Goal: Transaction & Acquisition: Purchase product/service

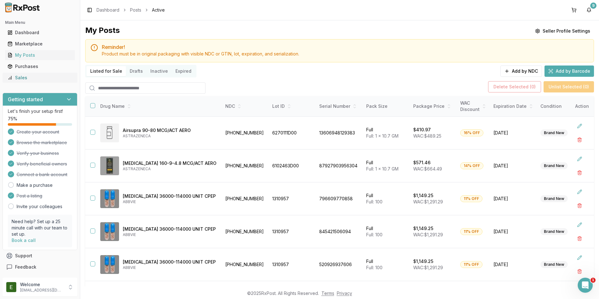
click at [35, 74] on link "Sales" at bounding box center [40, 77] width 70 height 11
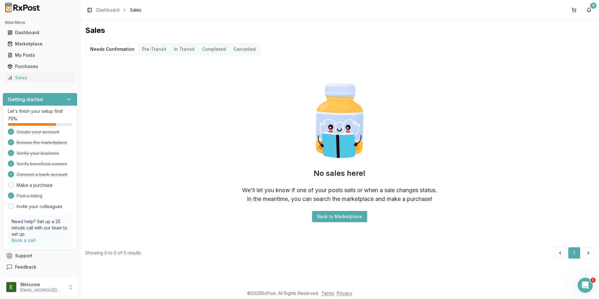
click at [176, 49] on Transit "In Transit" at bounding box center [184, 49] width 28 height 10
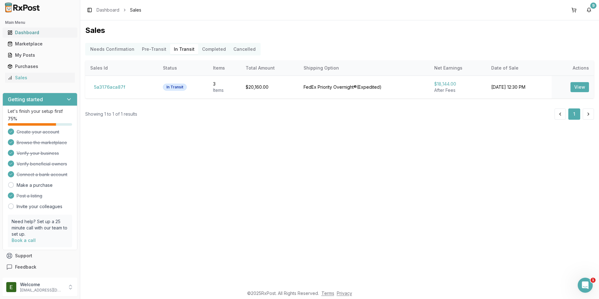
click at [37, 31] on div "Dashboard" at bounding box center [40, 32] width 65 height 6
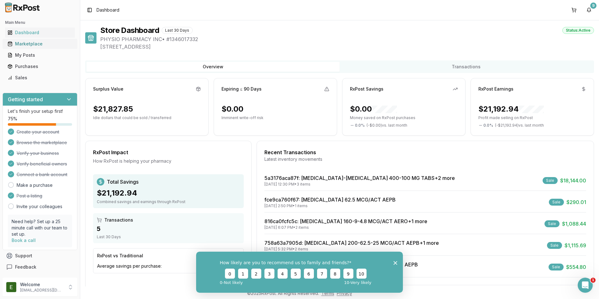
click at [40, 44] on div "Marketplace" at bounding box center [40, 44] width 65 height 6
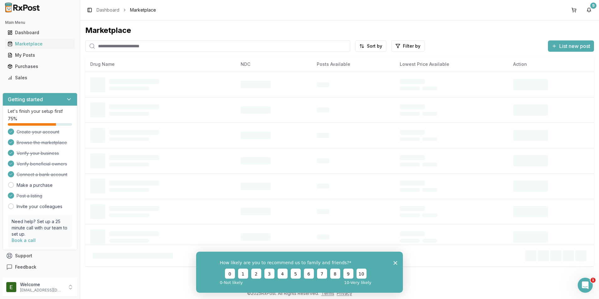
click at [170, 45] on input "search" at bounding box center [217, 45] width 265 height 11
paste input "**********"
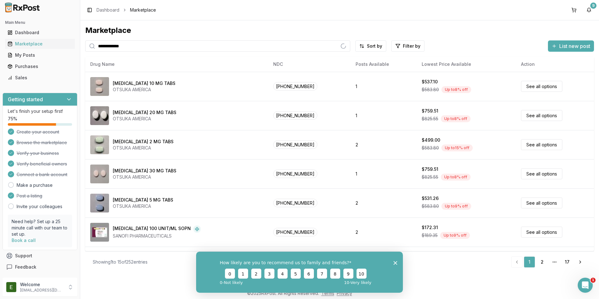
type input "**********"
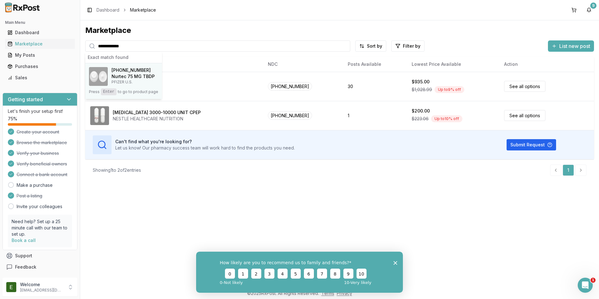
click at [132, 80] on p "PFIZER U.S." at bounding box center [133, 82] width 43 height 5
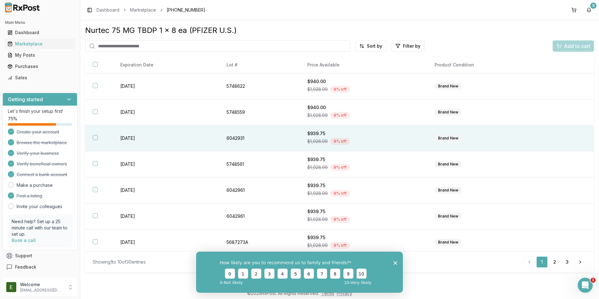
scroll to position [31, 0]
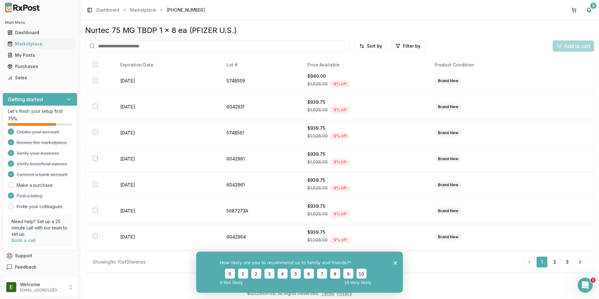
click at [395, 261] on icon "Close survey" at bounding box center [395, 263] width 4 height 4
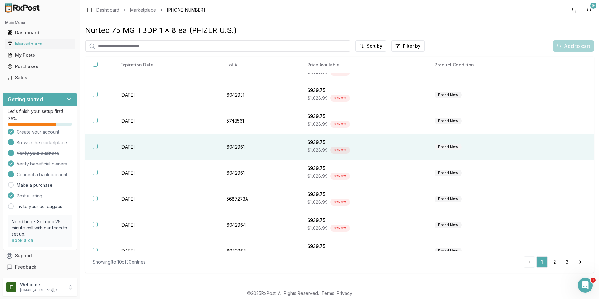
scroll to position [0, 0]
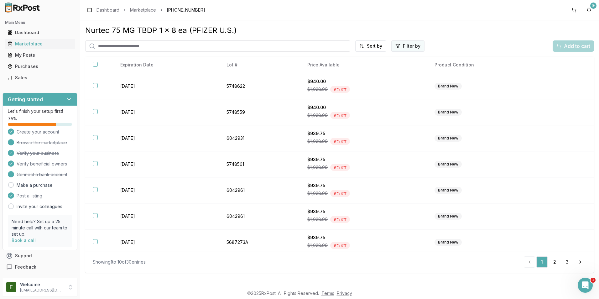
click at [416, 48] on html "Main Menu Dashboard Marketplace My Posts Purchases Sales Getting started Let's …" at bounding box center [299, 149] width 599 height 299
click at [334, 59] on div "Brand New" at bounding box center [377, 59] width 91 height 10
click at [336, 60] on button "button" at bounding box center [337, 59] width 5 height 5
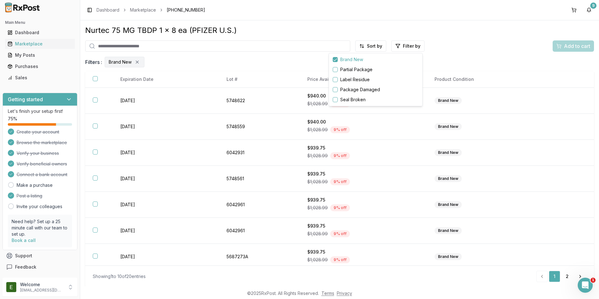
click at [363, 46] on html "Main Menu Dashboard Marketplace My Posts Purchases Sales Getting started Let's …" at bounding box center [299, 149] width 599 height 299
click at [359, 79] on div "Best Discount (High to Low)" at bounding box center [354, 83] width 60 height 16
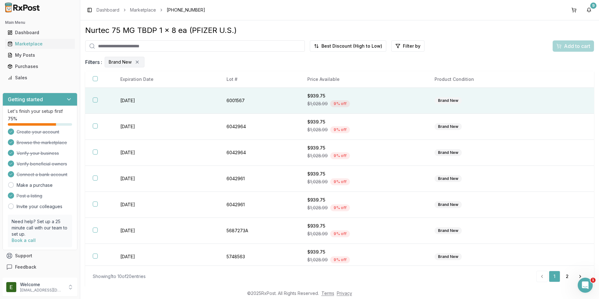
click at [143, 101] on td "[DATE]" at bounding box center [166, 101] width 106 height 26
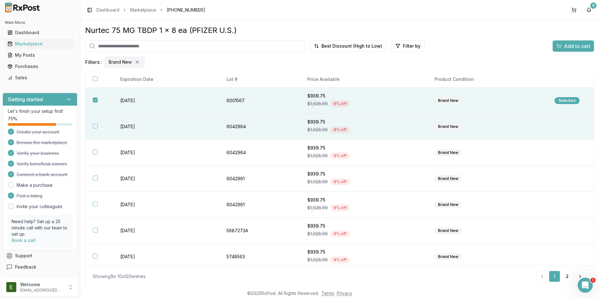
click at [123, 127] on td "[DATE]" at bounding box center [166, 127] width 106 height 26
click at [581, 43] on span "Add to cart" at bounding box center [577, 46] width 26 height 8
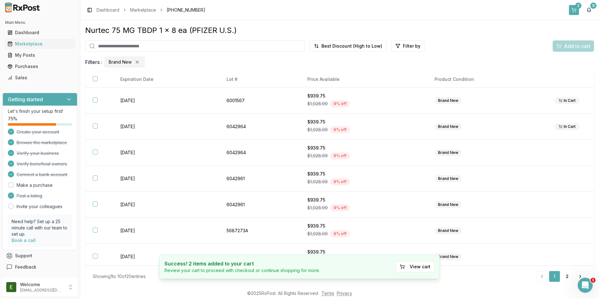
click at [576, 11] on button "2" at bounding box center [574, 10] width 10 height 10
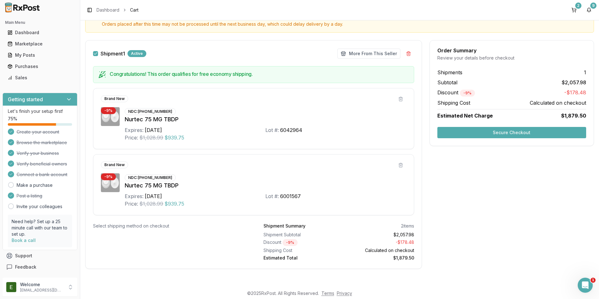
scroll to position [15, 0]
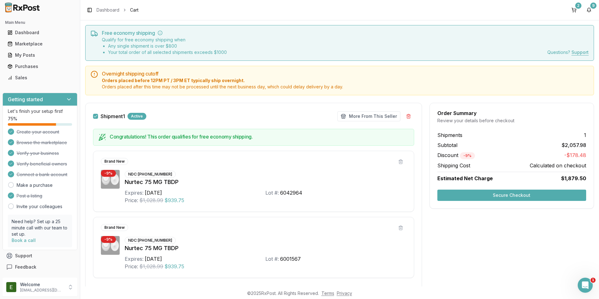
click at [151, 172] on div "NDC: [PHONE_NUMBER]" at bounding box center [150, 174] width 51 height 7
drag, startPoint x: 135, startPoint y: 191, endPoint x: 144, endPoint y: 196, distance: 10.8
click at [144, 196] on div "Expires: [DATE] Lot #: 6042964 Price: $1,028.99 $939.75" at bounding box center [266, 196] width 282 height 15
drag, startPoint x: 144, startPoint y: 196, endPoint x: 151, endPoint y: 200, distance: 8.1
click at [151, 200] on span "$1,028.99" at bounding box center [151, 200] width 24 height 8
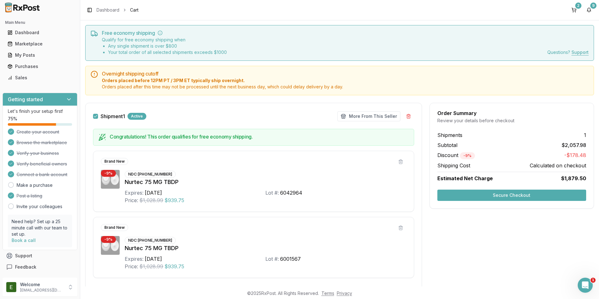
click at [308, 183] on div "Nurtec 75 MG TBDP" at bounding box center [266, 182] width 282 height 9
click at [474, 194] on button "Secure Checkout" at bounding box center [511, 194] width 149 height 11
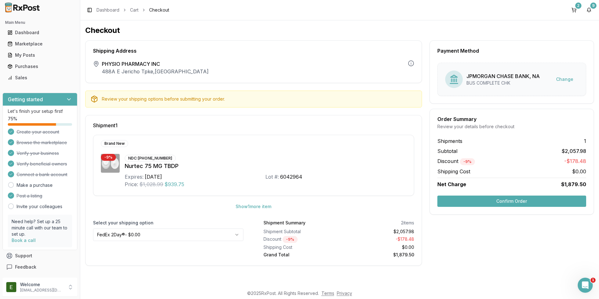
click at [518, 197] on button "Confirm Order" at bounding box center [511, 200] width 149 height 11
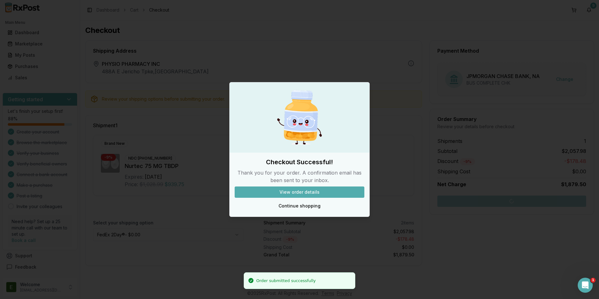
click at [302, 189] on button "View order details" at bounding box center [300, 191] width 130 height 11
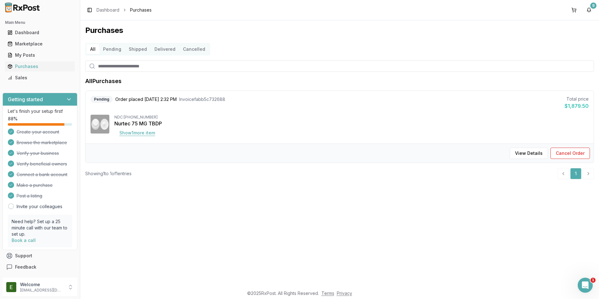
click at [155, 133] on button "Show 1 more item" at bounding box center [137, 132] width 46 height 11
click at [149, 134] on button "Show 1 more item" at bounding box center [137, 132] width 46 height 11
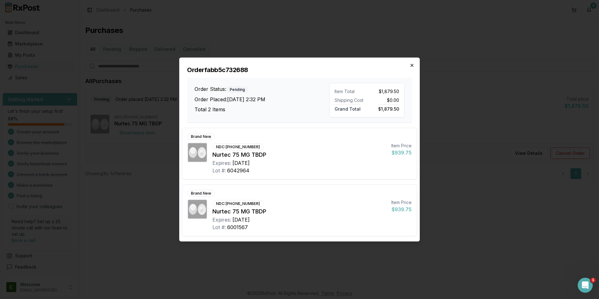
click at [413, 65] on icon "button" at bounding box center [411, 65] width 5 height 5
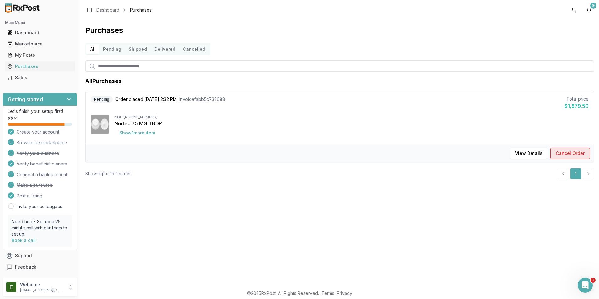
click at [567, 153] on button "Cancel Order" at bounding box center [569, 153] width 39 height 11
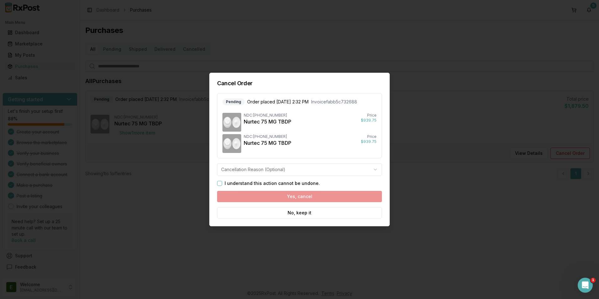
click at [223, 184] on div "I understand this action cannot be undone." at bounding box center [299, 183] width 165 height 5
click at [221, 183] on button "I understand this action cannot be undone." at bounding box center [219, 183] width 5 height 5
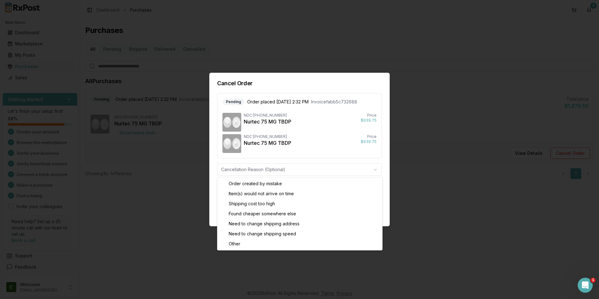
click at [244, 166] on body "Main Menu Dashboard Marketplace My Posts Purchases Sales Getting started Let's …" at bounding box center [299, 149] width 599 height 299
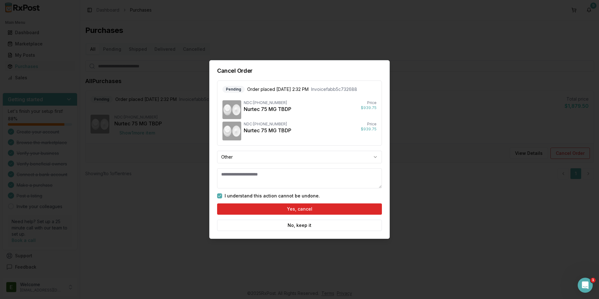
click at [299, 158] on body "Main Menu Dashboard Marketplace My Posts Purchases Sales Getting started Let's …" at bounding box center [299, 149] width 599 height 299
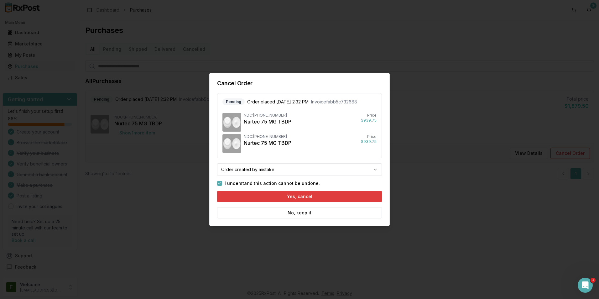
click at [317, 199] on button "Yes, cancel" at bounding box center [299, 196] width 165 height 11
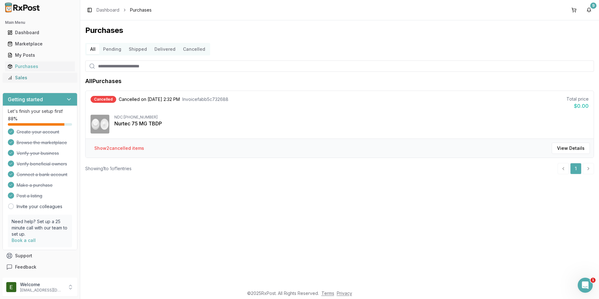
click at [33, 78] on div "Sales" at bounding box center [40, 78] width 65 height 6
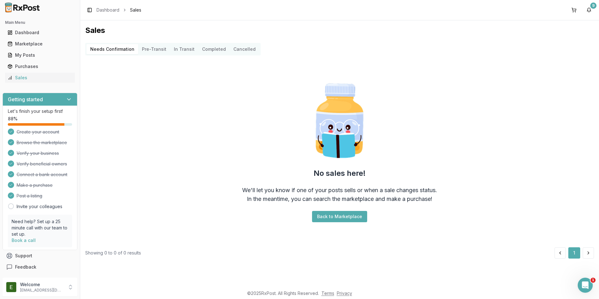
click at [204, 48] on button "Completed" at bounding box center [213, 49] width 31 height 10
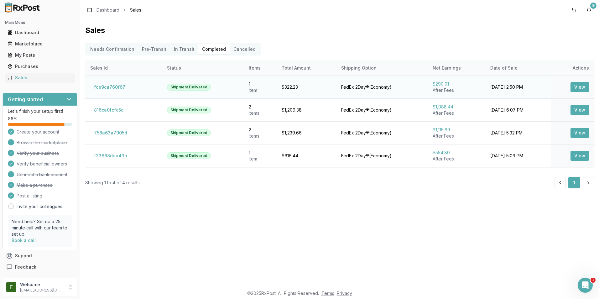
click at [579, 88] on button "View" at bounding box center [579, 87] width 18 height 10
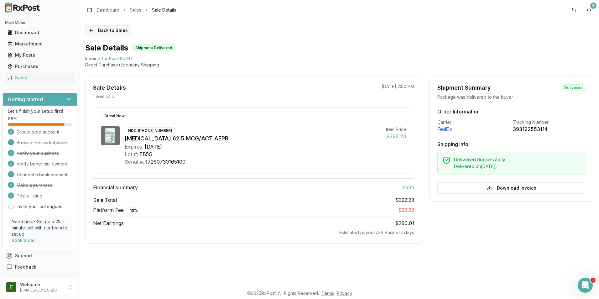
click at [109, 32] on button "Back to Sales" at bounding box center [108, 30] width 46 height 10
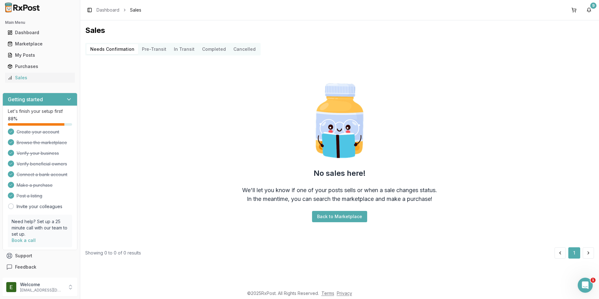
click at [207, 50] on button "Completed" at bounding box center [213, 49] width 31 height 10
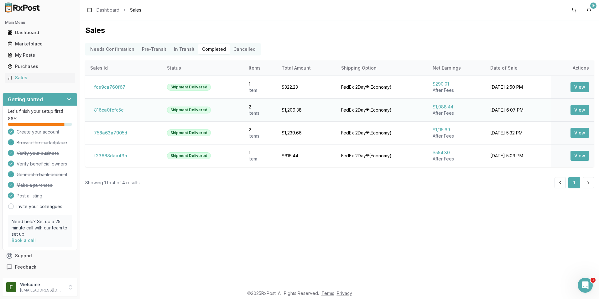
click at [580, 109] on button "View" at bounding box center [579, 110] width 18 height 10
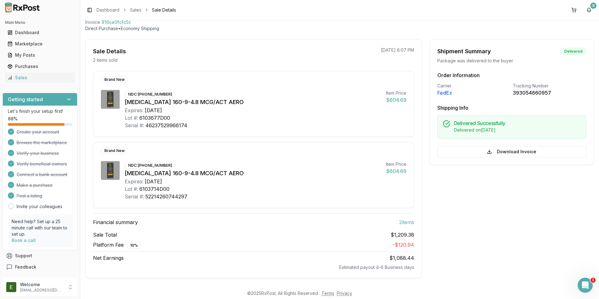
scroll to position [38, 0]
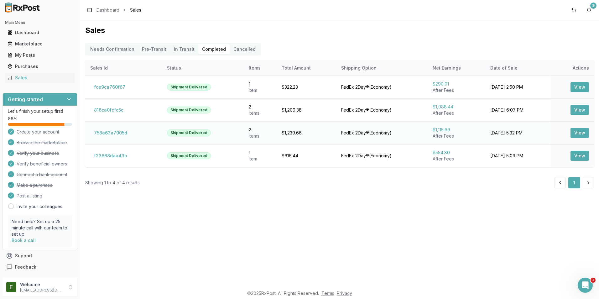
click at [579, 133] on button "View" at bounding box center [579, 133] width 18 height 10
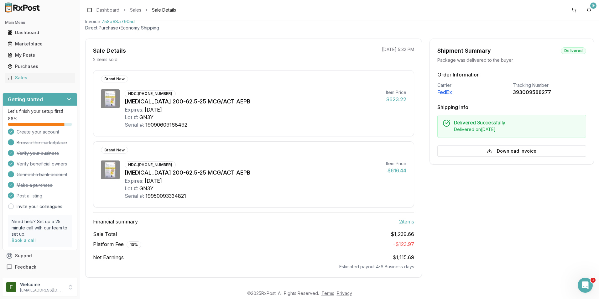
scroll to position [38, 0]
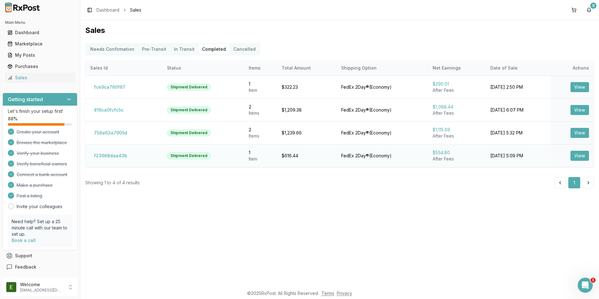
click at [580, 156] on button "View" at bounding box center [579, 156] width 18 height 10
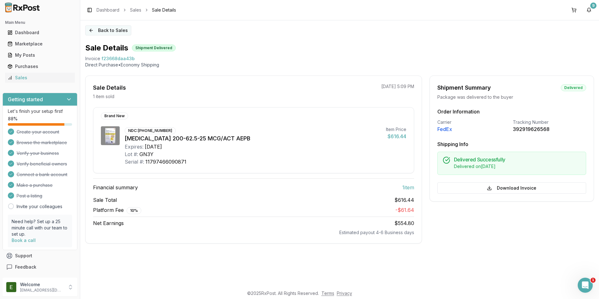
click at [102, 33] on button "Back to Sales" at bounding box center [108, 30] width 46 height 10
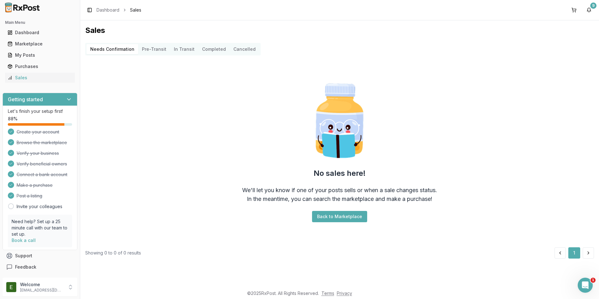
click at [213, 50] on button "Completed" at bounding box center [213, 49] width 31 height 10
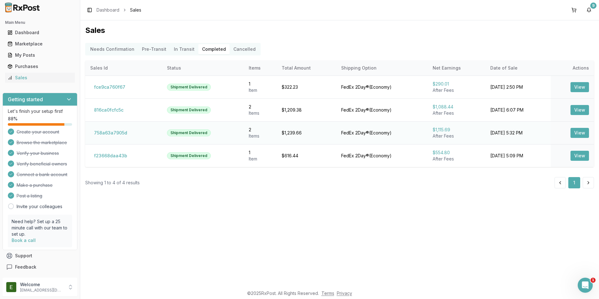
click at [582, 135] on button "View" at bounding box center [579, 133] width 18 height 10
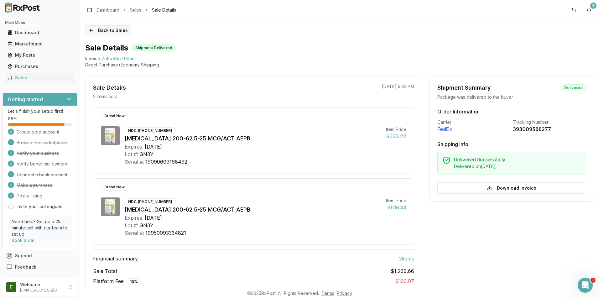
click at [90, 31] on button "Back to Sales" at bounding box center [108, 30] width 46 height 10
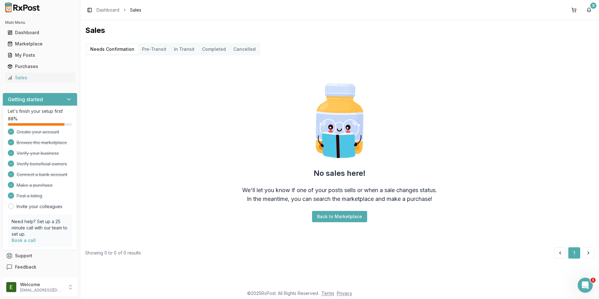
click at [181, 49] on Transit "In Transit" at bounding box center [184, 49] width 28 height 10
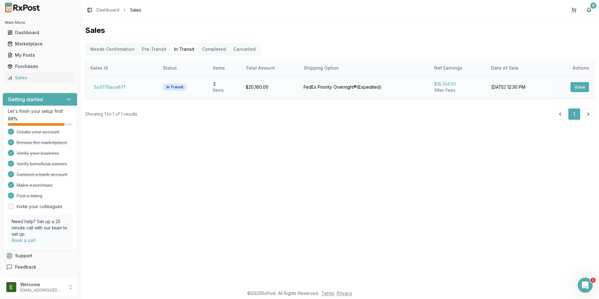
drag, startPoint x: 578, startPoint y: 85, endPoint x: 573, endPoint y: 86, distance: 5.1
click at [575, 85] on button "View" at bounding box center [579, 87] width 18 height 10
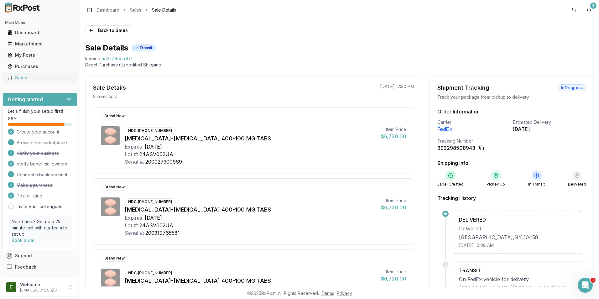
click at [25, 78] on div "Sales" at bounding box center [40, 78] width 65 height 6
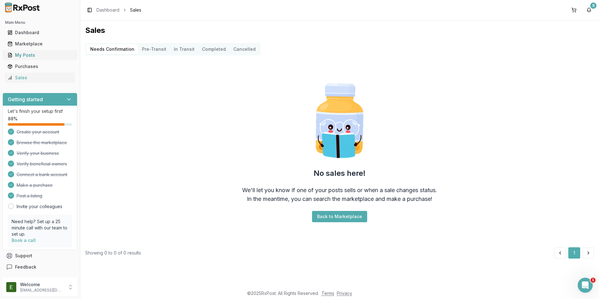
click at [44, 56] on div "My Posts" at bounding box center [40, 55] width 65 height 6
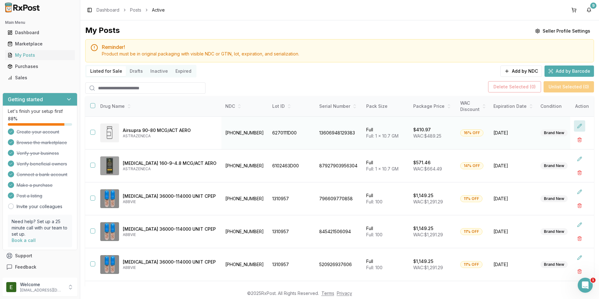
click at [577, 125] on button at bounding box center [579, 125] width 11 height 11
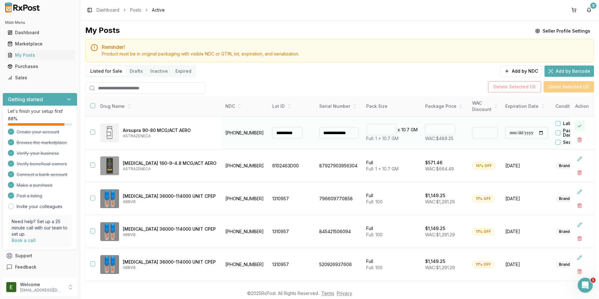
click at [576, 125] on button at bounding box center [579, 125] width 11 height 11
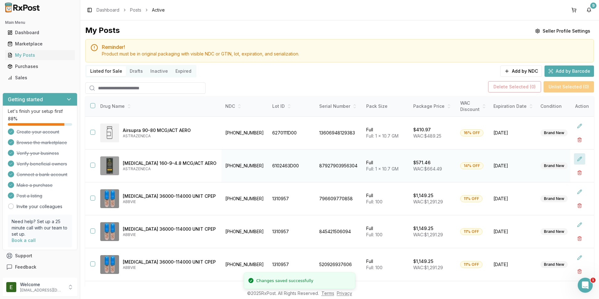
click at [575, 160] on button at bounding box center [579, 158] width 11 height 11
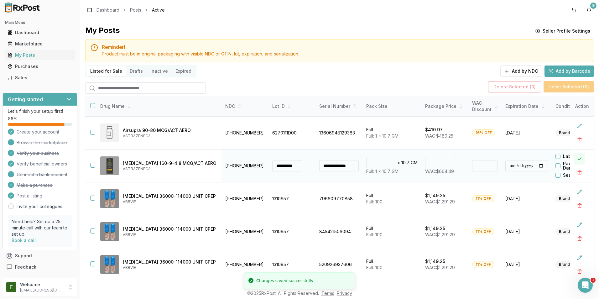
click at [575, 160] on button at bounding box center [579, 158] width 11 height 11
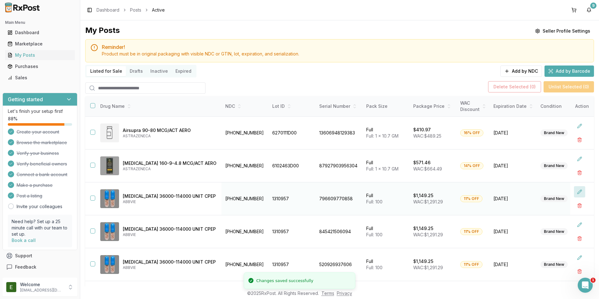
click at [575, 194] on button at bounding box center [579, 191] width 11 height 11
click at [575, 195] on button at bounding box center [579, 191] width 11 height 11
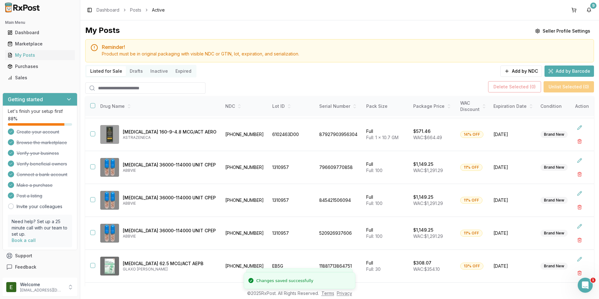
scroll to position [63, 0]
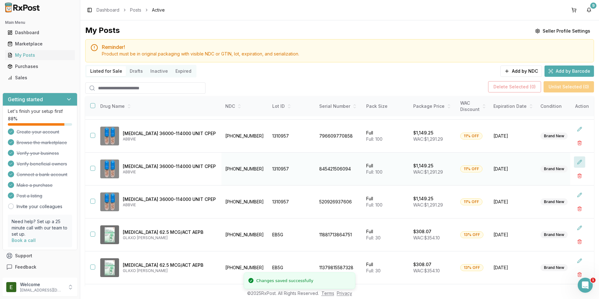
click at [574, 162] on button at bounding box center [579, 161] width 11 height 11
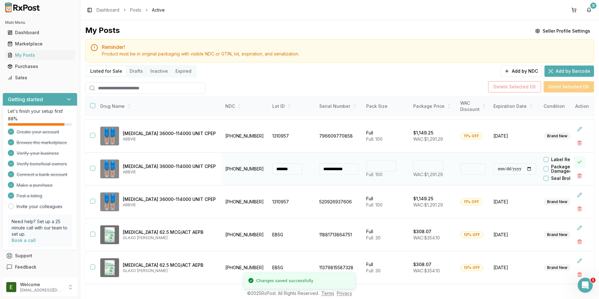
click at [574, 162] on button at bounding box center [579, 161] width 11 height 11
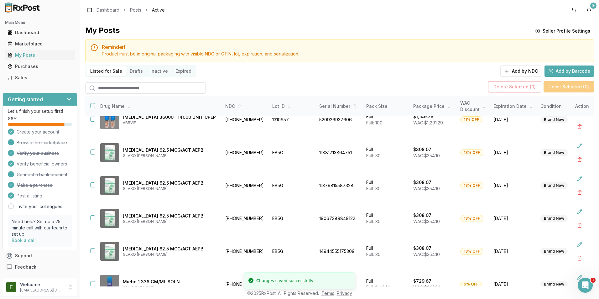
scroll to position [157, 0]
